Goal: Task Accomplishment & Management: Use online tool/utility

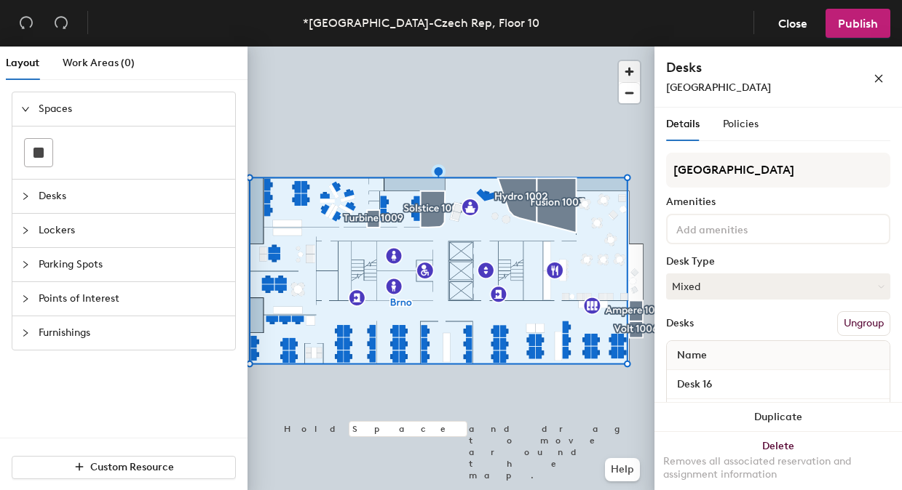
click at [625, 65] on span "button" at bounding box center [629, 71] width 21 height 21
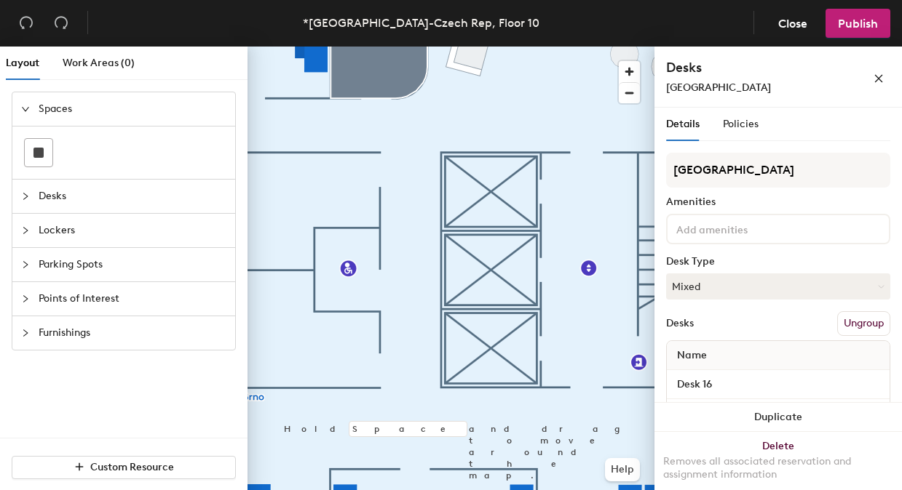
click at [667, 303] on div "Layout Work Areas (0) Spaces Desks Lockers Parking Spots Points of Interest Fur…" at bounding box center [451, 272] width 902 height 450
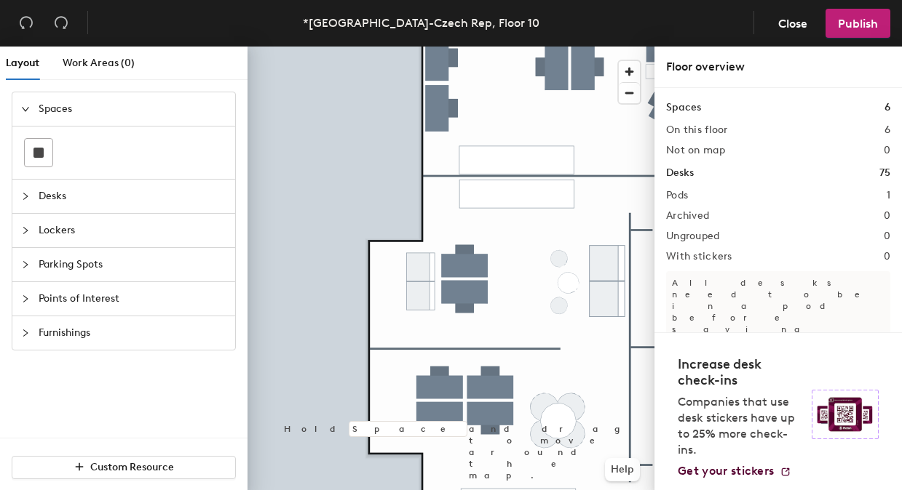
click at [106, 183] on span "Desks" at bounding box center [133, 196] width 188 height 33
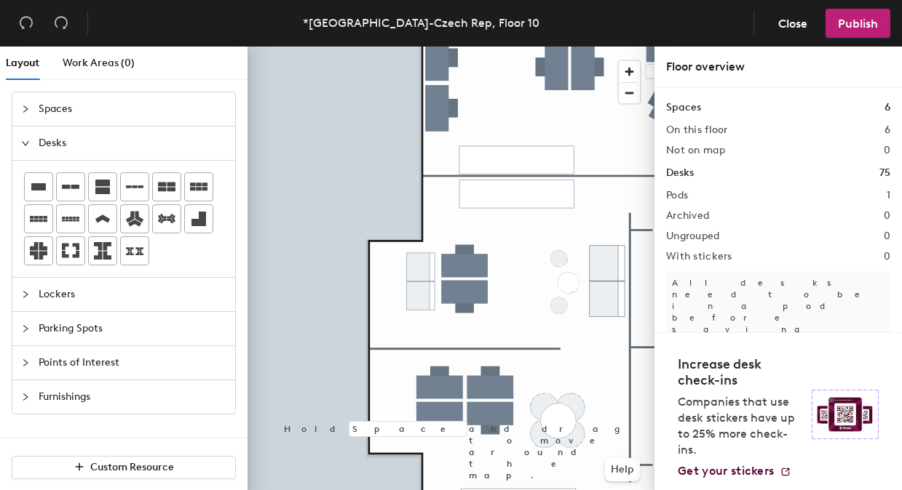
click at [55, 189] on div at bounding box center [123, 218] width 199 height 93
click at [45, 189] on icon at bounding box center [38, 186] width 15 height 7
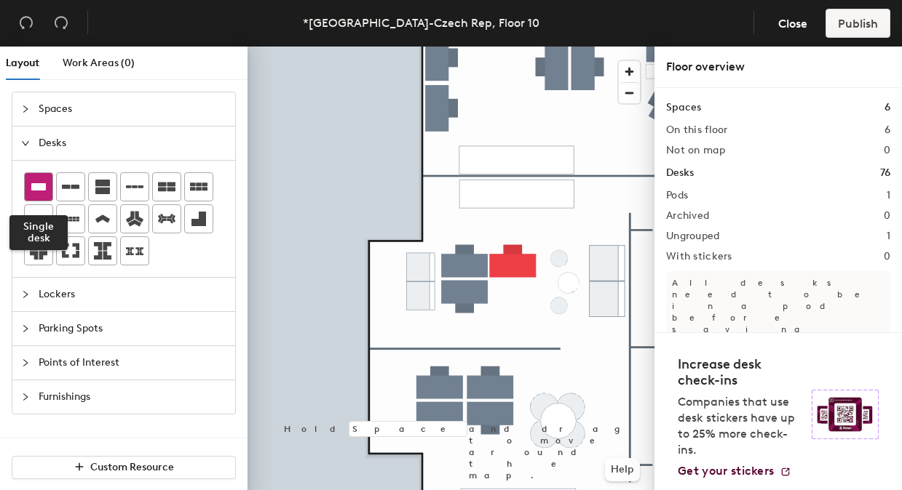
click at [42, 191] on icon at bounding box center [38, 186] width 17 height 17
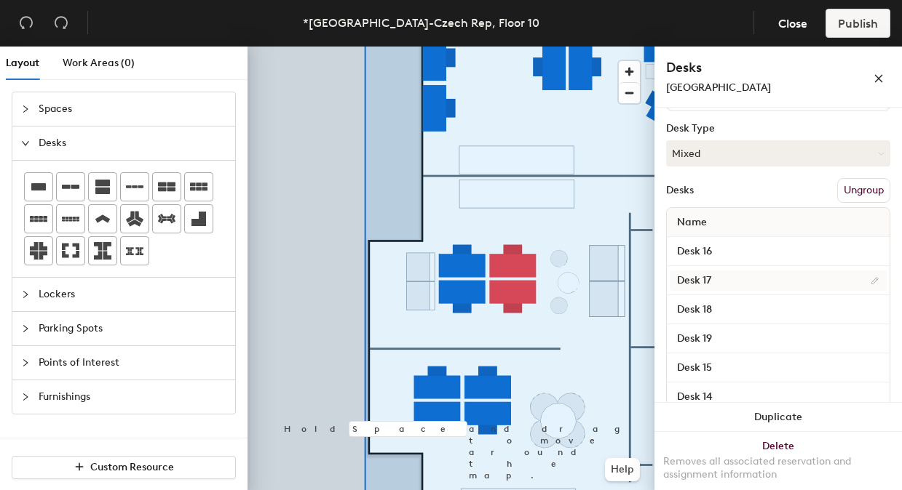
scroll to position [210, 0]
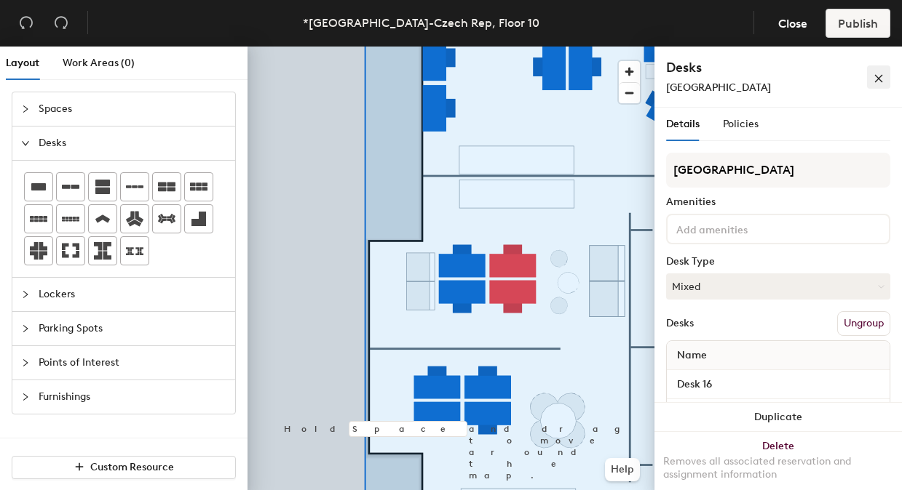
click at [881, 78] on icon "close" at bounding box center [878, 78] width 10 height 10
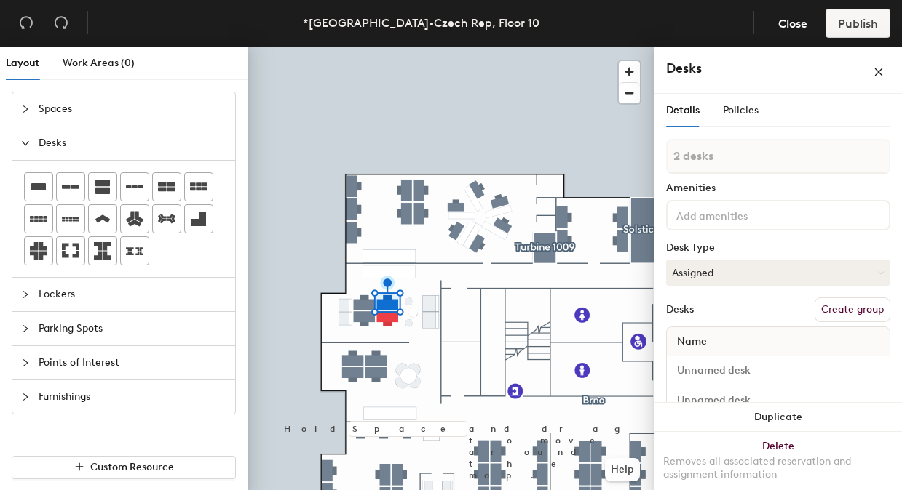
type input "2 desks"
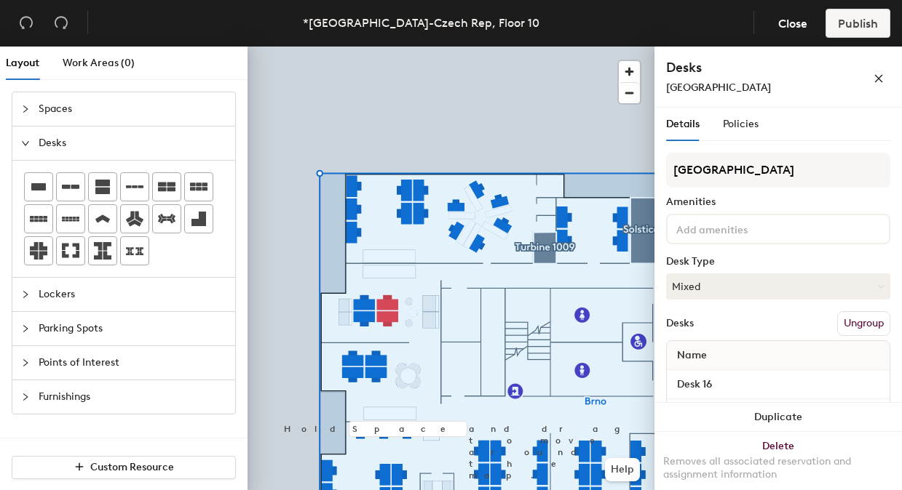
drag, startPoint x: 231, startPoint y: 274, endPoint x: 239, endPoint y: 274, distance: 8.0
click at [231, 274] on div at bounding box center [123, 219] width 223 height 116
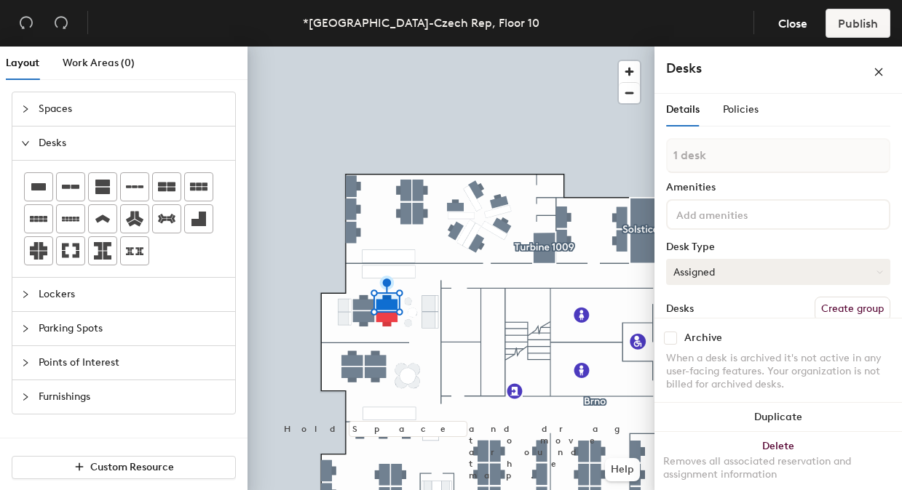
scroll to position [0, 0]
click at [733, 111] on span "Policies" at bounding box center [741, 110] width 36 height 12
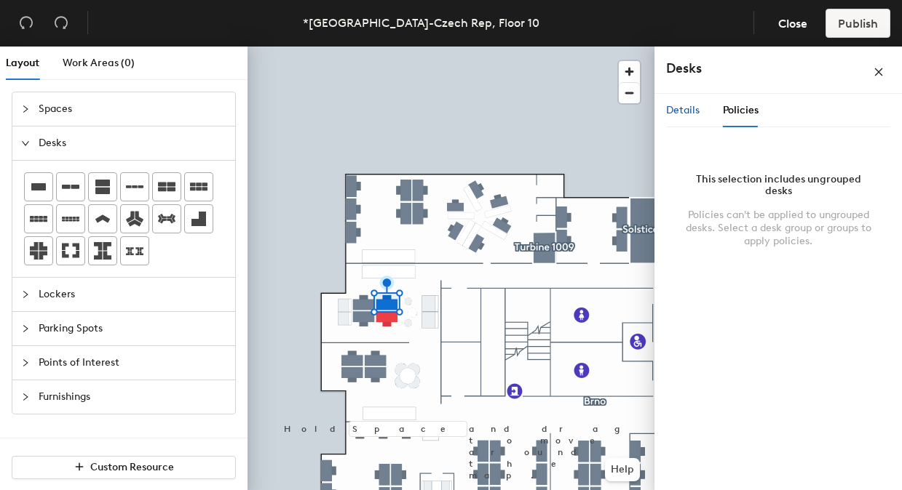
click at [689, 110] on span "Details" at bounding box center [682, 110] width 33 height 12
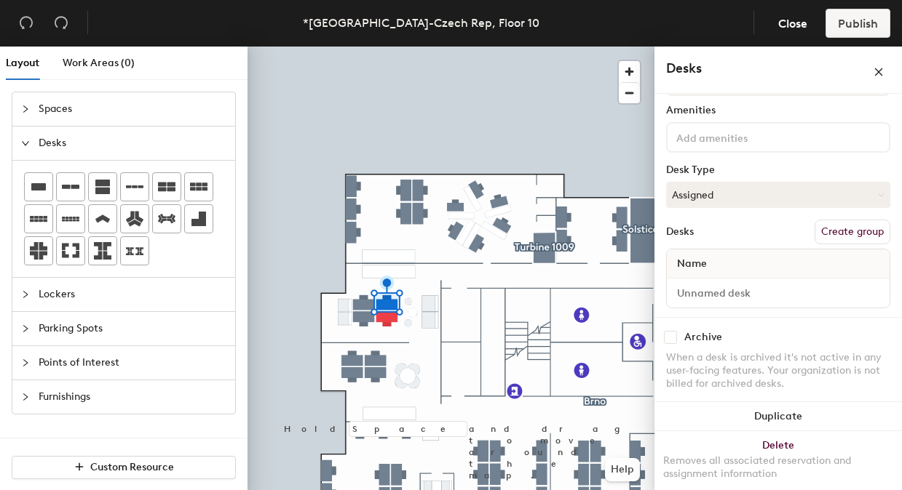
scroll to position [89, 0]
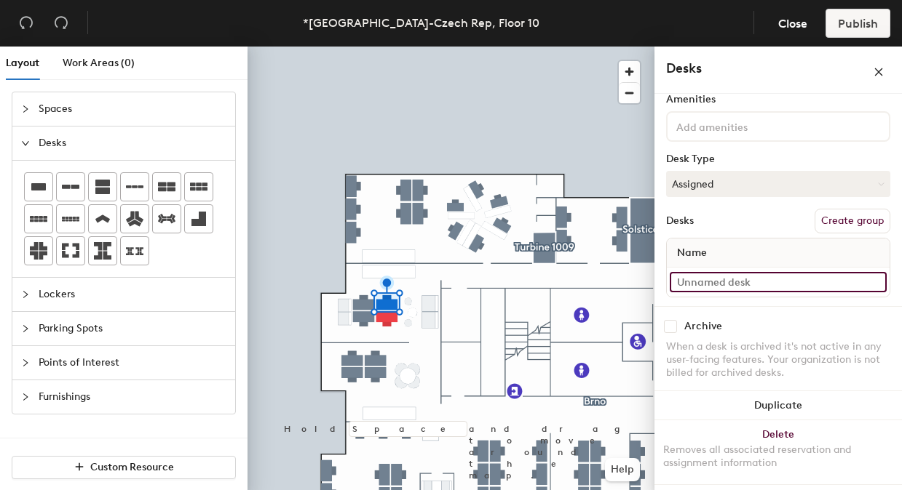
click at [743, 282] on input at bounding box center [777, 282] width 217 height 20
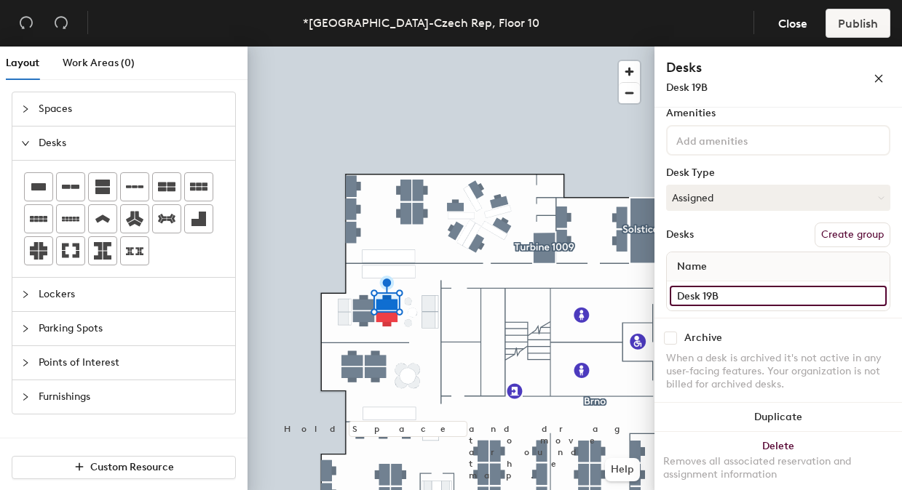
type input "Desk 19B"
click at [810, 337] on div "Archive" at bounding box center [778, 338] width 224 height 13
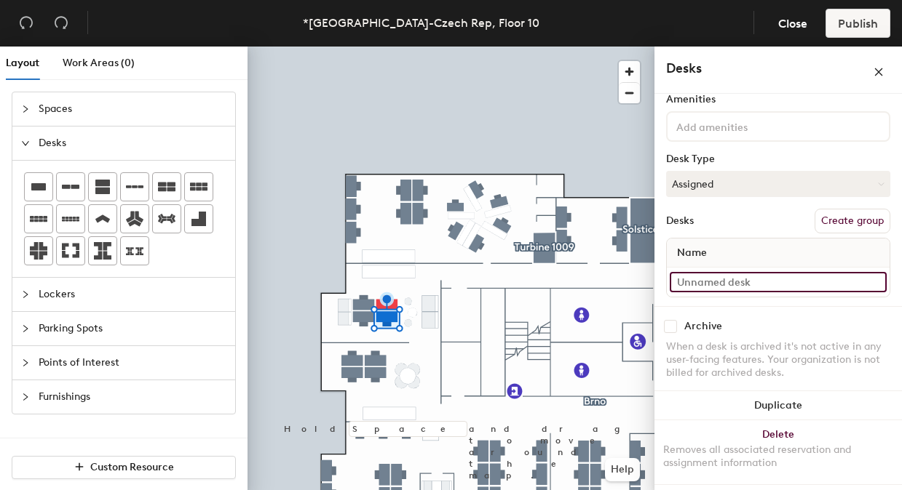
click at [744, 285] on input at bounding box center [777, 282] width 217 height 20
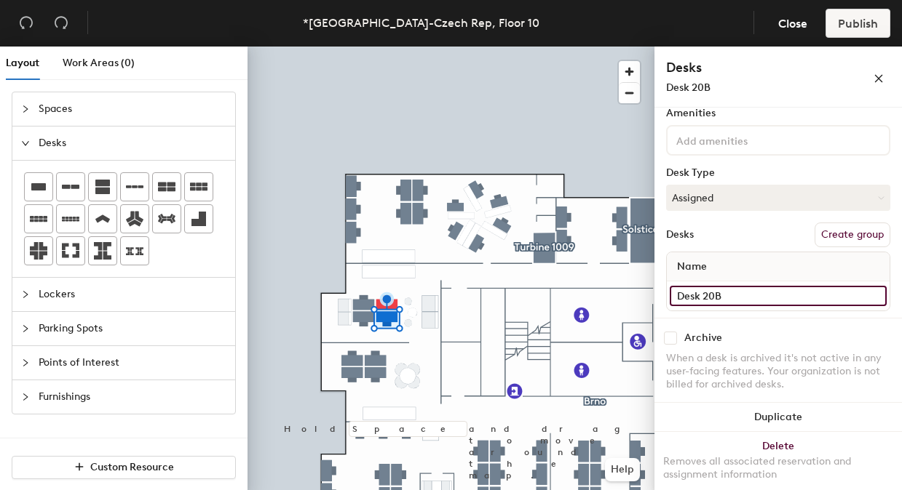
type input "Desk 20B"
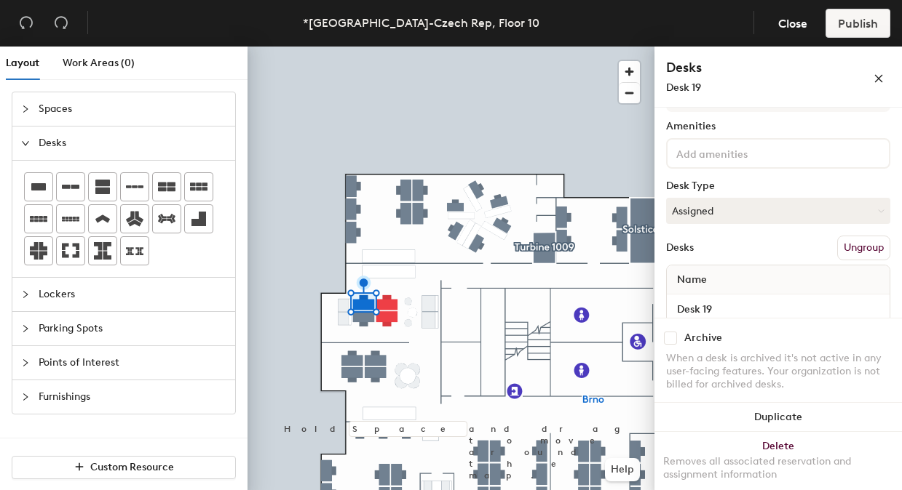
scroll to position [87, 0]
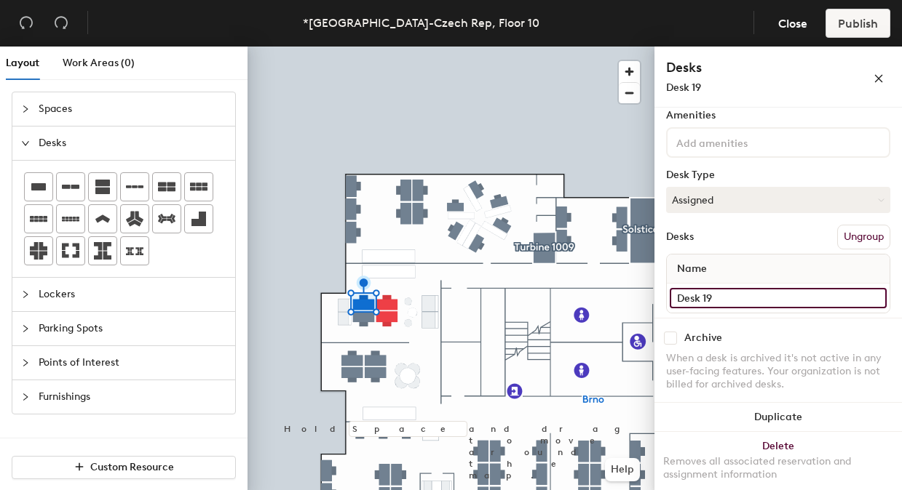
click at [759, 303] on input "Desk 19" at bounding box center [777, 298] width 217 height 20
click at [760, 302] on input "Desk 19" at bounding box center [777, 298] width 217 height 20
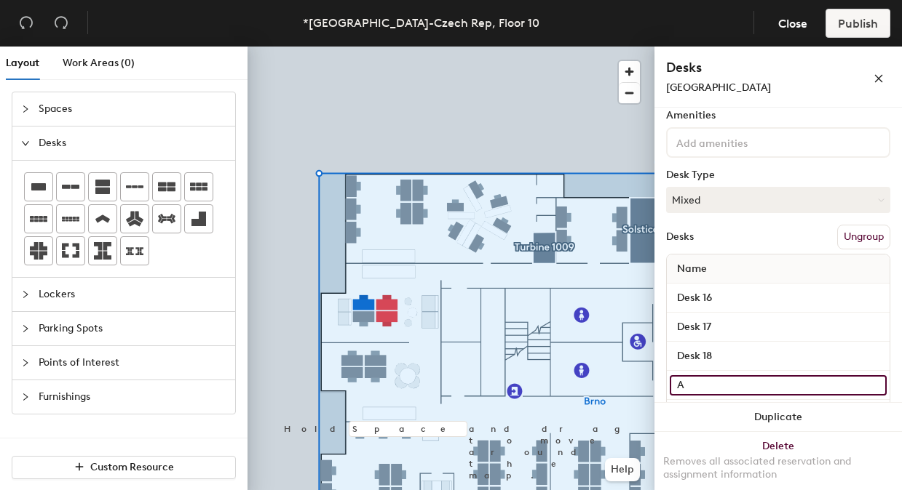
type input "A"
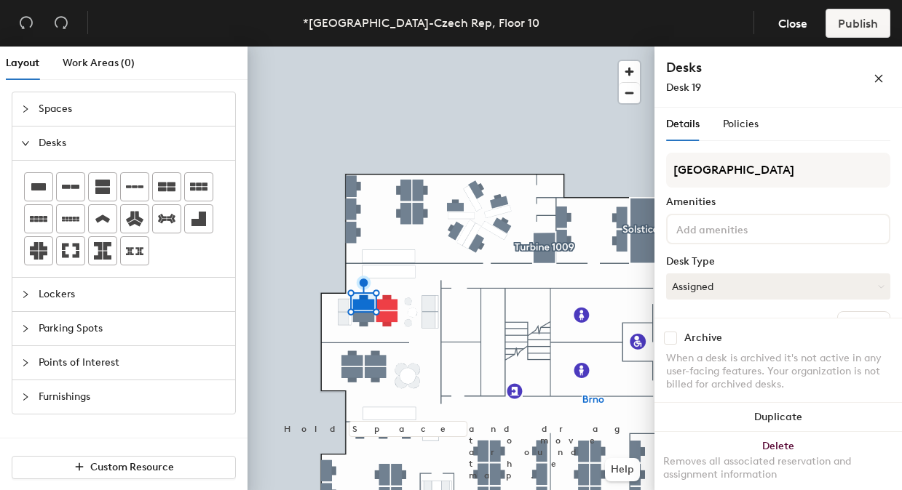
scroll to position [103, 0]
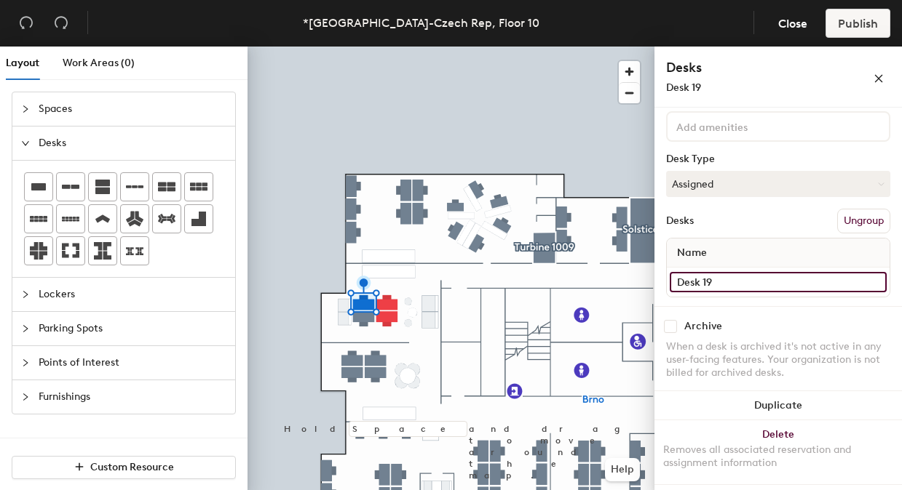
click at [786, 279] on input "Desk 19" at bounding box center [777, 282] width 217 height 20
type input "Desk 19A"
click at [753, 288] on input "Desk 20" at bounding box center [777, 282] width 217 height 20
click at [756, 287] on input "Desk 20" at bounding box center [777, 282] width 217 height 20
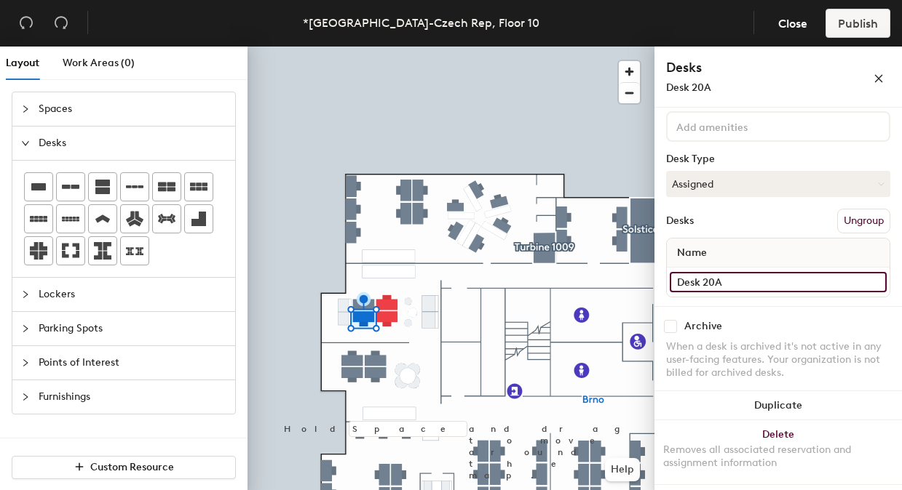
type input "Desk 20A"
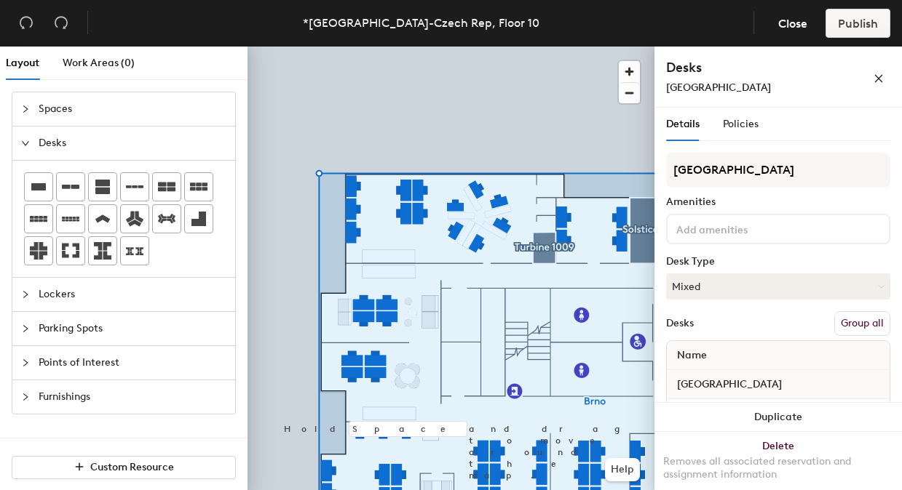
click at [846, 325] on button "Group all" at bounding box center [862, 323] width 56 height 25
click at [858, 28] on button "Publish" at bounding box center [857, 23] width 65 height 29
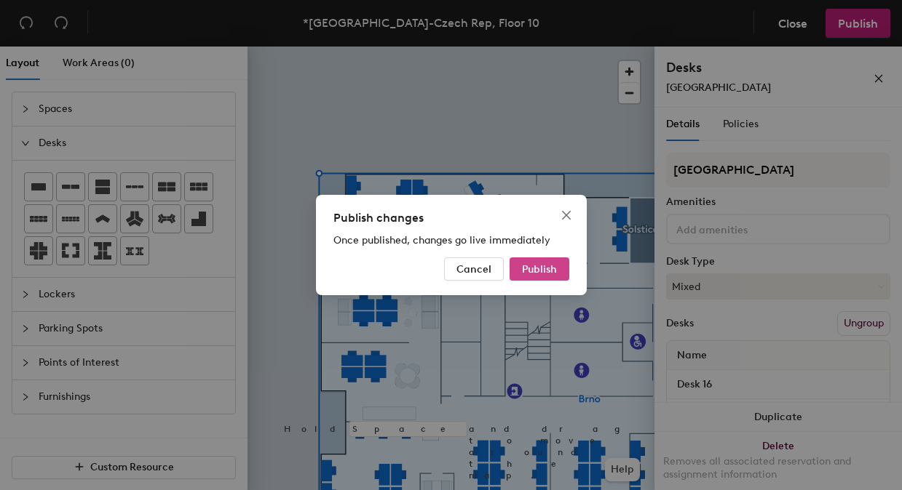
click at [530, 266] on span "Publish" at bounding box center [539, 269] width 35 height 12
